Goal: Transaction & Acquisition: Obtain resource

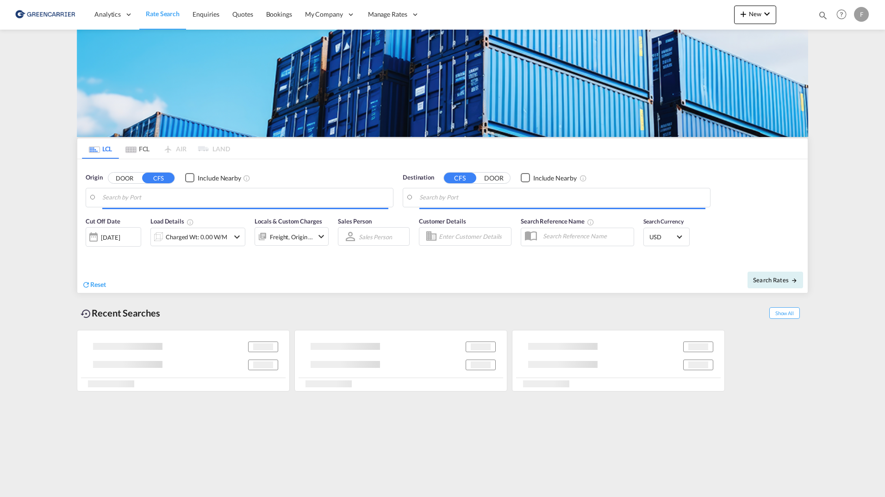
type input "[GEOGRAPHIC_DATA], [GEOGRAPHIC_DATA]"
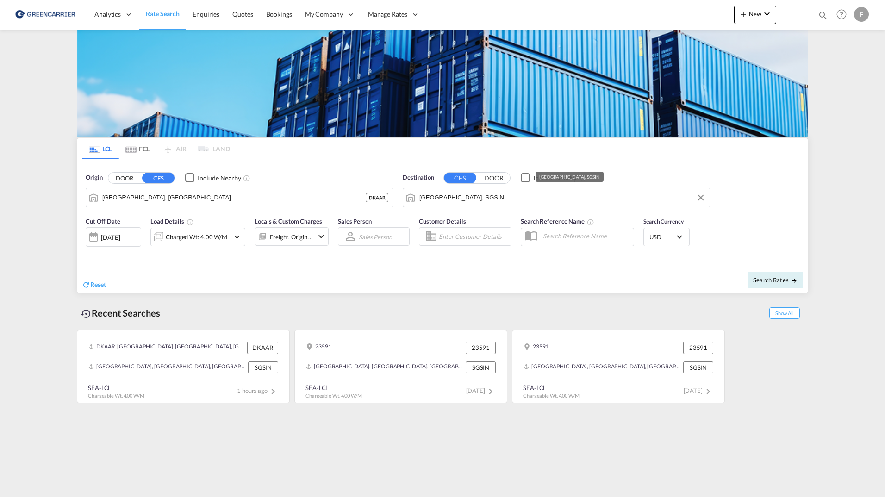
click at [522, 188] on md-input-container "[GEOGRAPHIC_DATA], SGSIN" at bounding box center [556, 197] width 307 height 19
click at [521, 191] on input "[GEOGRAPHIC_DATA], SGSIN" at bounding box center [562, 198] width 286 height 14
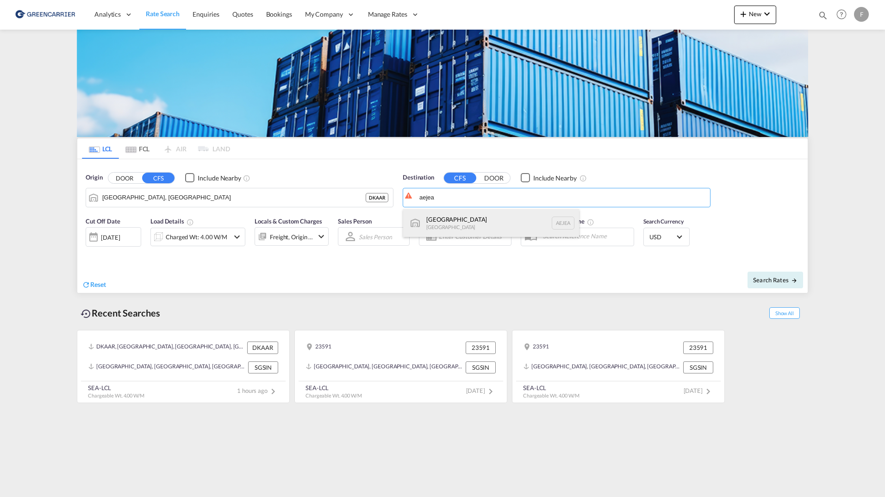
click at [452, 222] on div "[GEOGRAPHIC_DATA] [GEOGRAPHIC_DATA]" at bounding box center [491, 223] width 176 height 28
type input "[GEOGRAPHIC_DATA], [GEOGRAPHIC_DATA]"
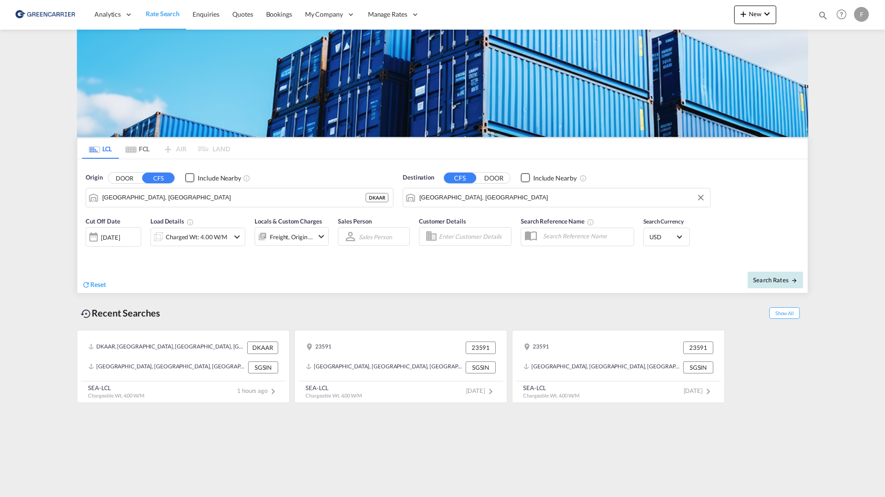
click at [764, 279] on span "Search Rates" at bounding box center [775, 279] width 44 height 7
type input "DKAAR to AEJEA / [DATE]"
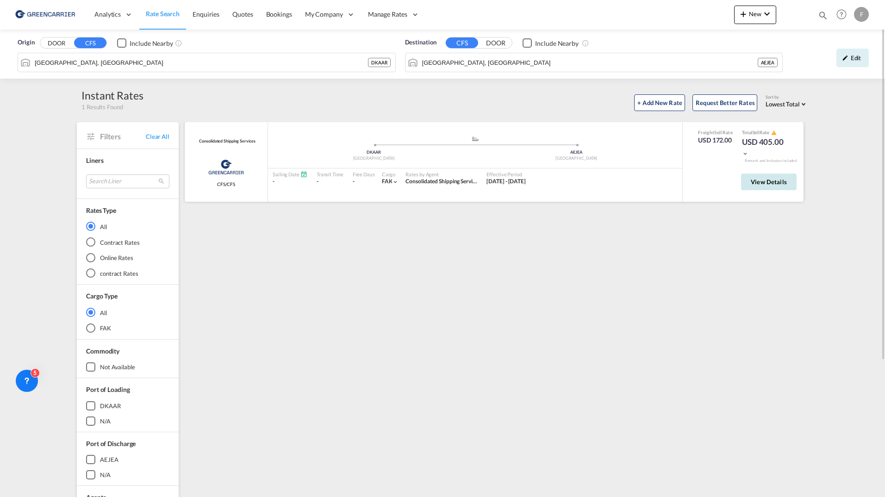
click at [783, 190] on button "View Details" at bounding box center [769, 181] width 56 height 17
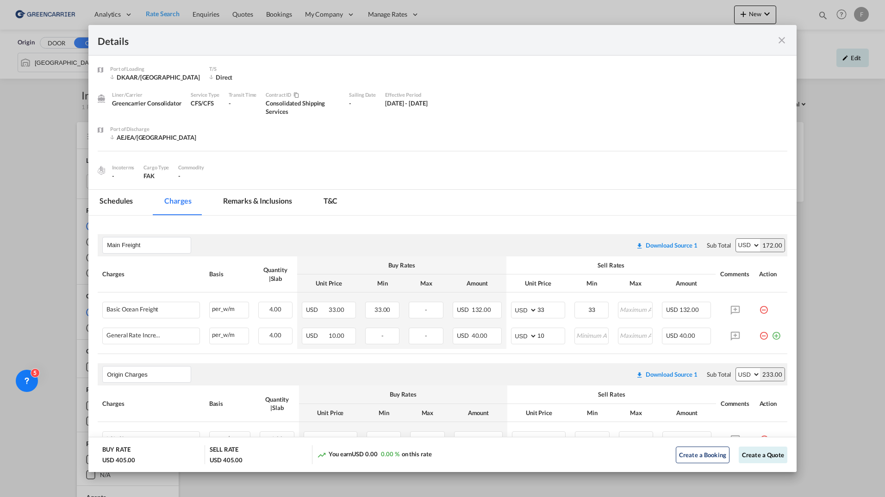
click at [258, 202] on md-tab-item "Remarks & Inclusions" at bounding box center [257, 202] width 91 height 25
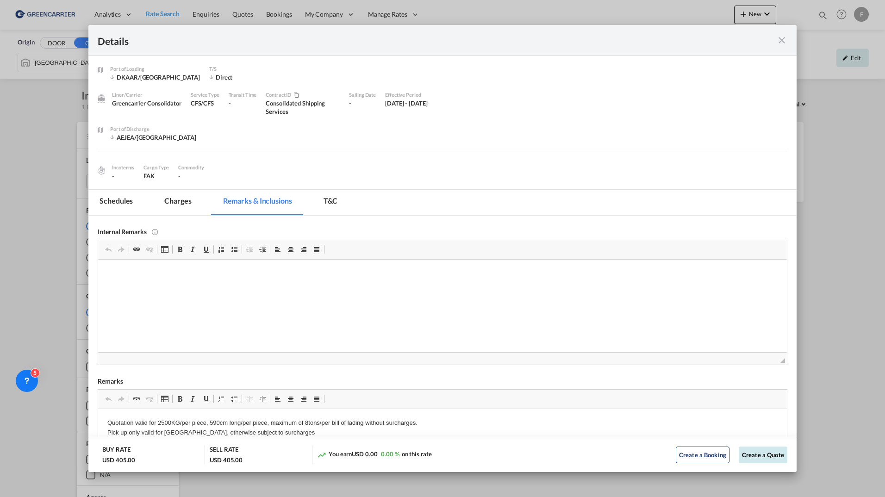
click at [759, 455] on button "Create a Quote" at bounding box center [762, 454] width 49 height 17
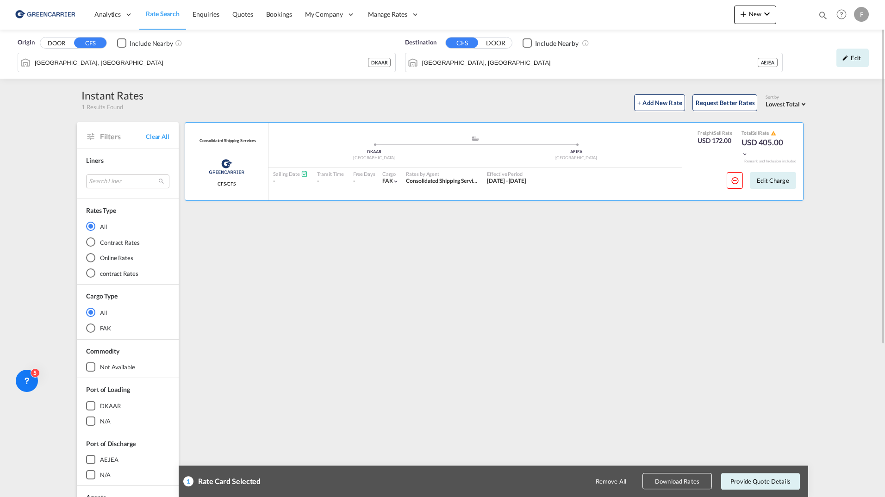
click at [678, 477] on button "Download Rates" at bounding box center [676, 481] width 69 height 16
